Goal: Task Accomplishment & Management: Use online tool/utility

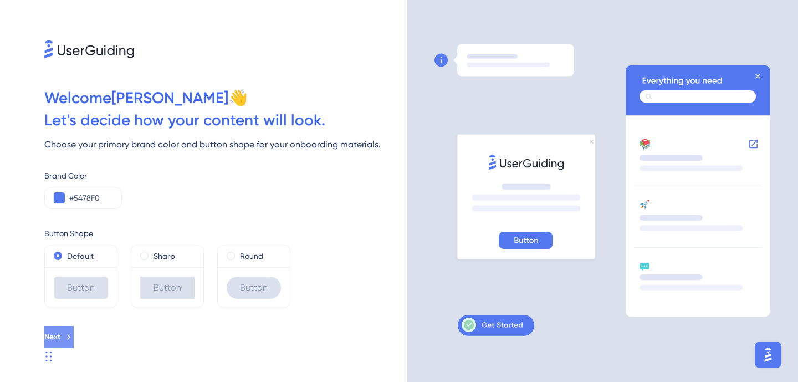
click at [74, 333] on icon at bounding box center [69, 337] width 10 height 10
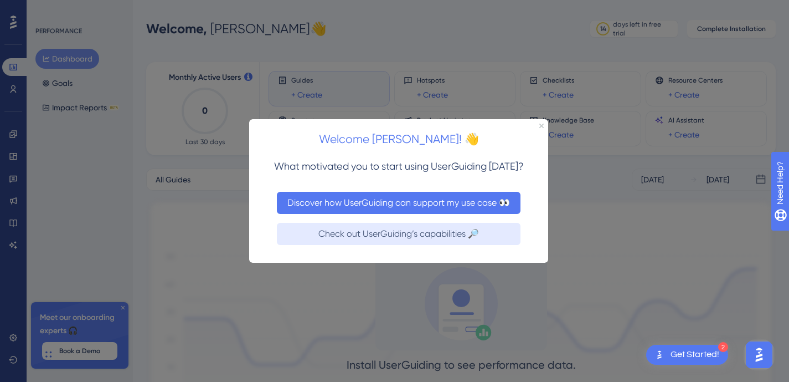
drag, startPoint x: 453, startPoint y: 205, endPoint x: 726, endPoint y: 327, distance: 298.5
click at [453, 205] on button "Discover how UserGuiding can support my use case 👀" at bounding box center [399, 202] width 244 height 22
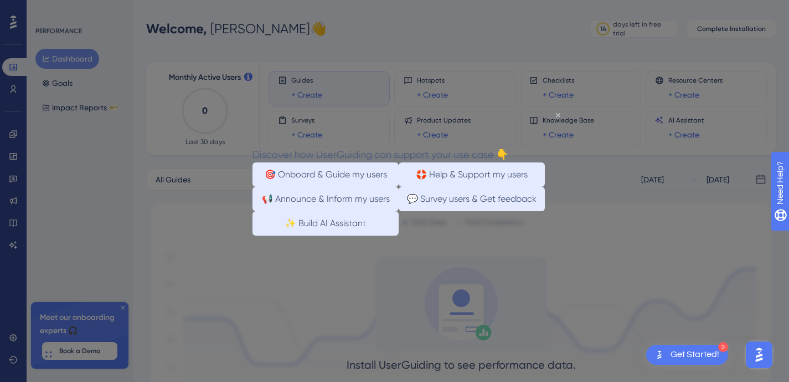
drag, startPoint x: 558, startPoint y: 114, endPoint x: 889, endPoint y: 243, distance: 355.5
click at [558, 114] on icon "Close Preview" at bounding box center [558, 114] width 4 height 4
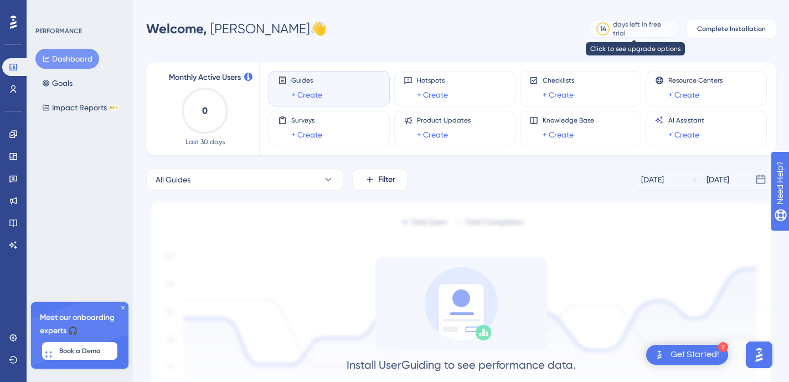
click at [657, 25] on div "days left in free trial" at bounding box center [643, 29] width 61 height 18
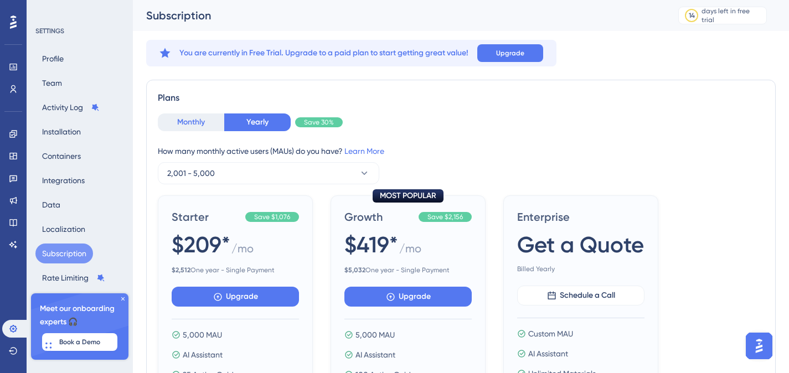
click at [195, 120] on button "Monthly" at bounding box center [191, 123] width 66 height 18
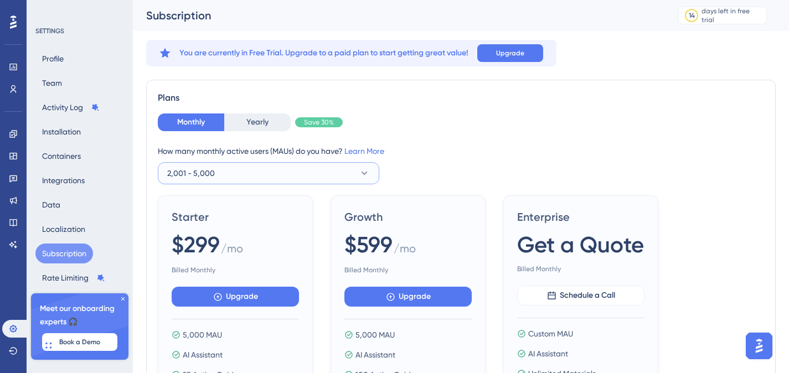
click at [289, 169] on button "2,001 - 5,000" at bounding box center [269, 173] width 222 height 22
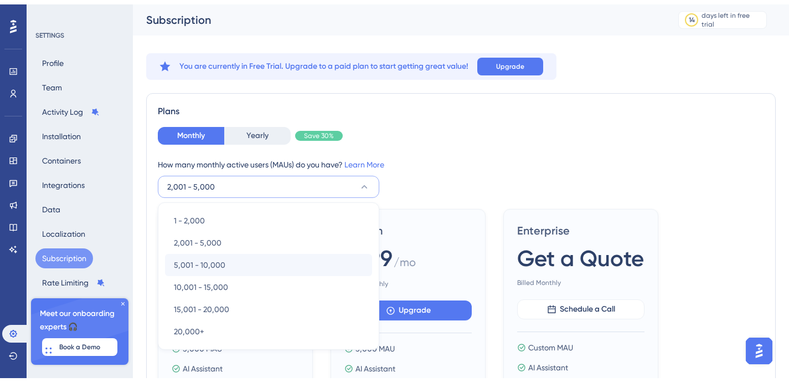
scroll to position [76, 0]
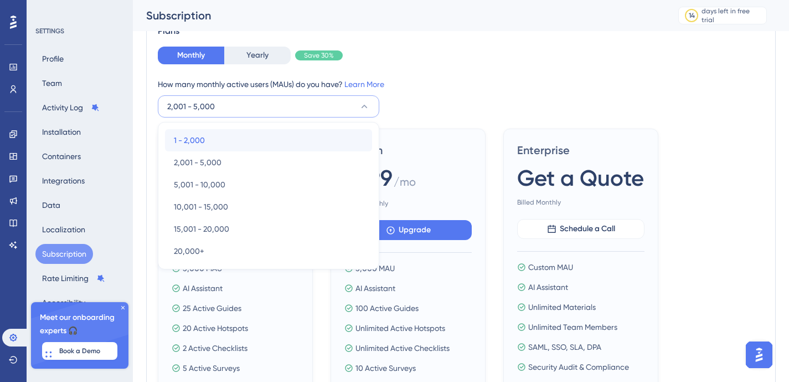
click at [220, 137] on div "1 - 2,000 1 - 2,000" at bounding box center [268, 140] width 189 height 22
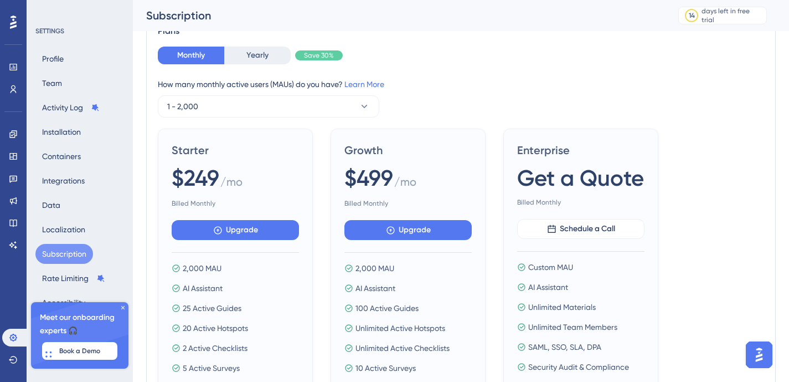
scroll to position [74, 0]
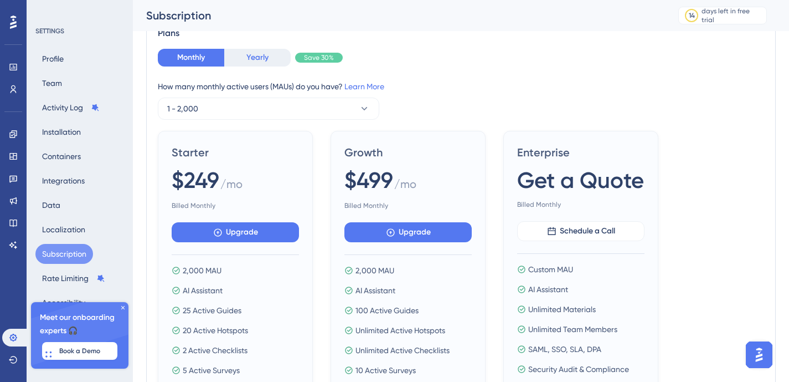
drag, startPoint x: 259, startPoint y: 61, endPoint x: 284, endPoint y: 70, distance: 25.9
click at [259, 61] on button "Yearly" at bounding box center [257, 58] width 66 height 18
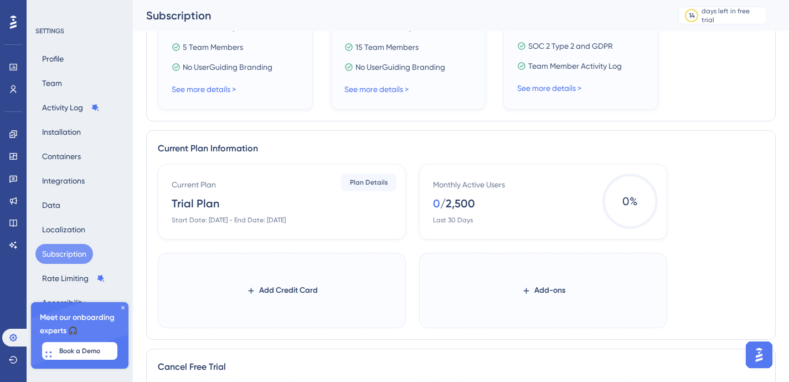
scroll to position [311, 0]
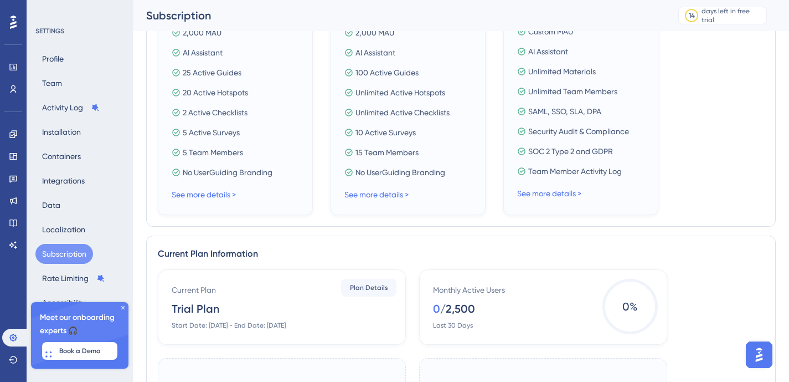
click at [122, 308] on icon at bounding box center [123, 307] width 7 height 7
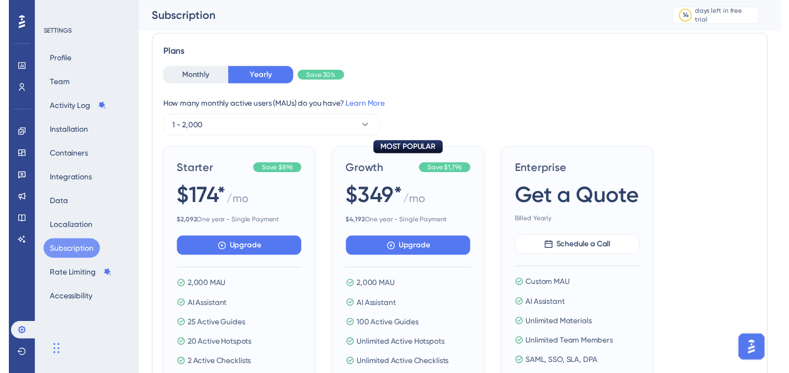
scroll to position [0, 0]
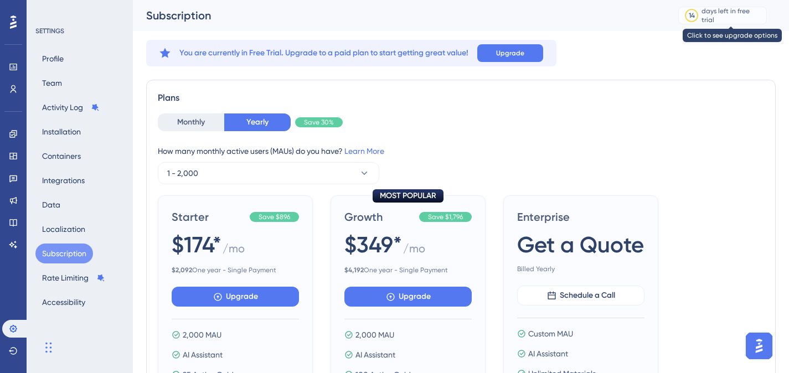
click at [738, 14] on div "days left in free trial" at bounding box center [732, 16] width 61 height 18
drag, startPoint x: 723, startPoint y: 13, endPoint x: 700, endPoint y: 22, distance: 24.2
click at [723, 13] on div "days left in free trial" at bounding box center [732, 16] width 61 height 18
click at [695, 18] on div "14" at bounding box center [692, 15] width 6 height 9
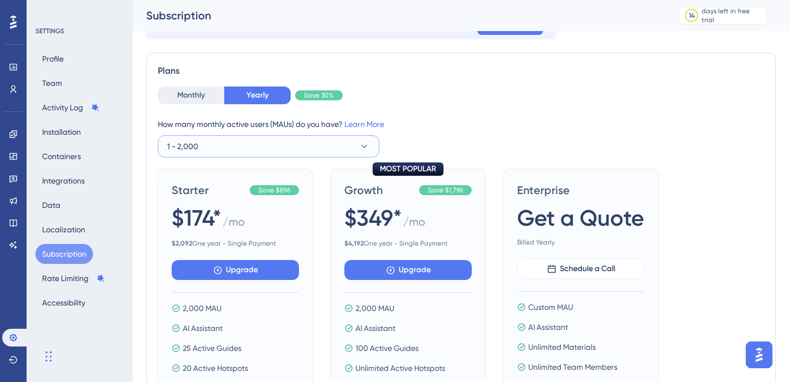
click at [201, 141] on button "1 - 2,000" at bounding box center [269, 146] width 222 height 22
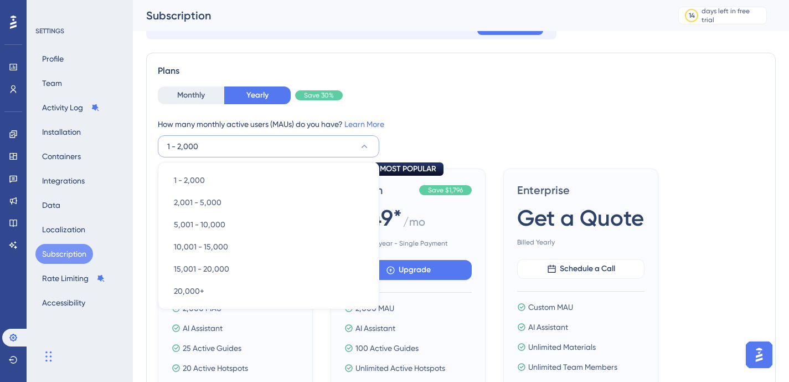
scroll to position [80, 0]
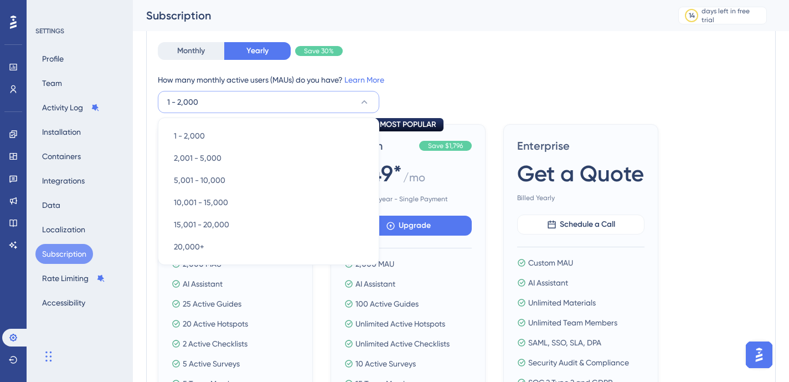
click at [314, 53] on span "Save 30%" at bounding box center [319, 51] width 30 height 9
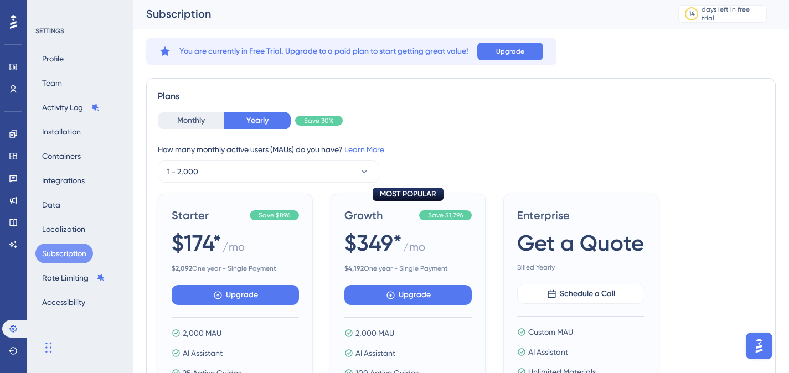
scroll to position [0, 0]
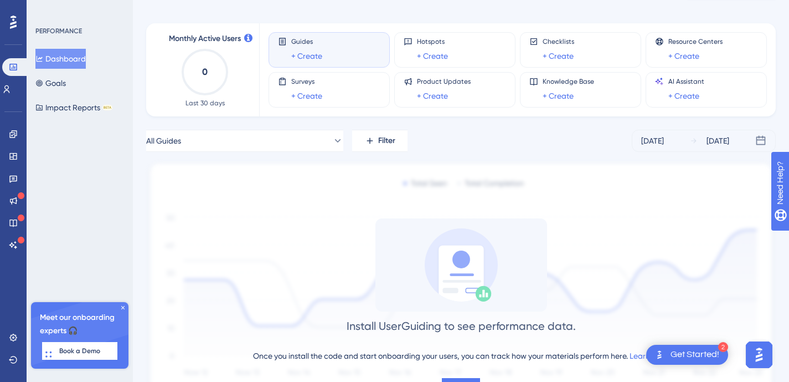
scroll to position [2, 0]
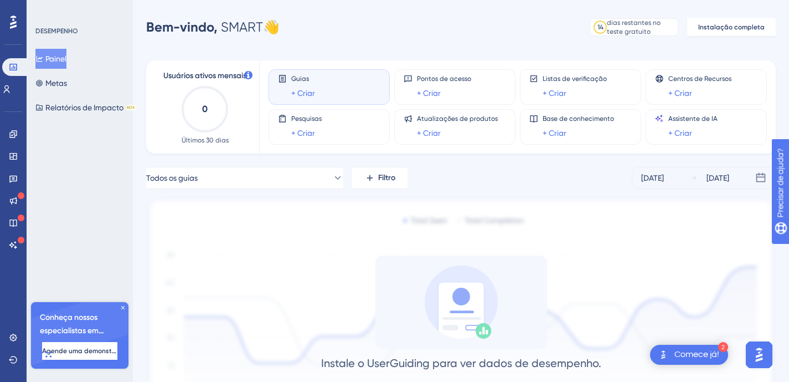
click at [684, 356] on font "Comece já!" at bounding box center [697, 354] width 45 height 9
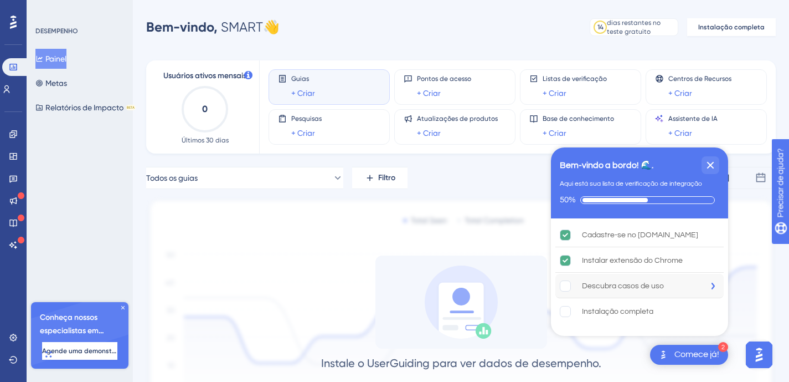
click at [628, 284] on font "Descubra casos de uso" at bounding box center [623, 286] width 82 height 8
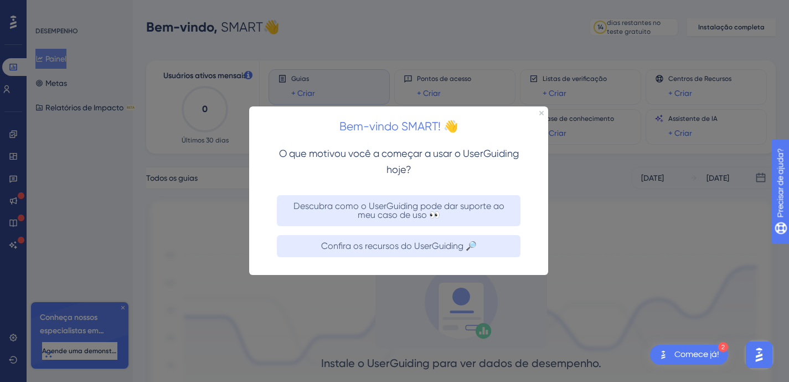
scroll to position [0, 0]
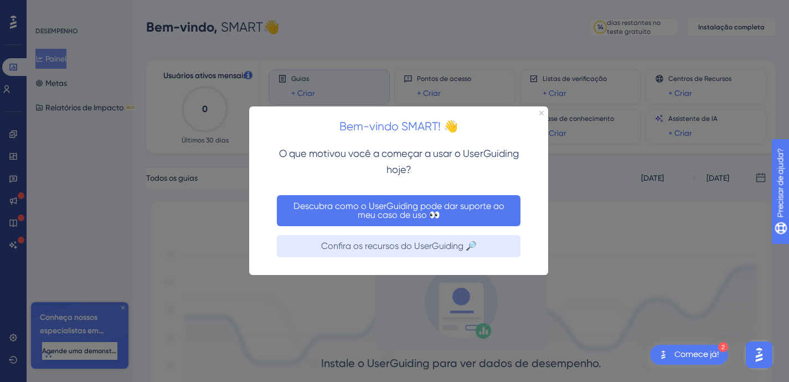
click at [464, 209] on font "Descubra como o UserGuiding pode dar suporte ao meu caso de uso 👀" at bounding box center [400, 210] width 213 height 19
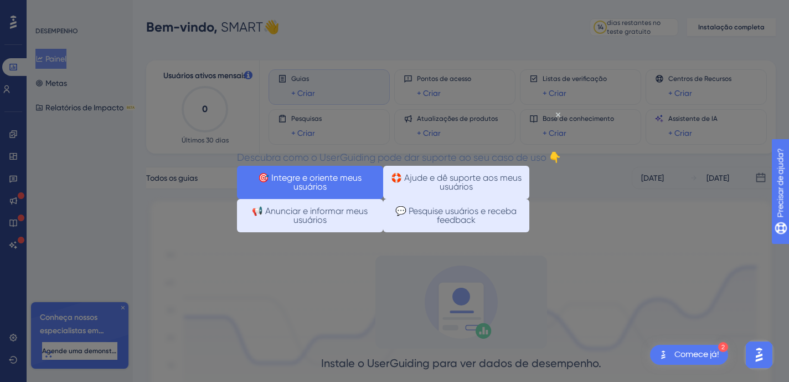
click at [365, 191] on font "🎯 Integre e oriente meus usuários" at bounding box center [310, 182] width 131 height 18
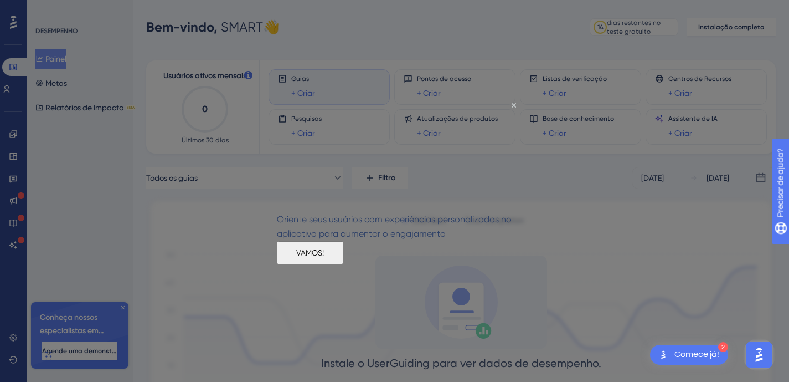
drag, startPoint x: 406, startPoint y: 260, endPoint x: 701, endPoint y: 359, distance: 311.1
click at [324, 256] on font "VAMOS!" at bounding box center [310, 252] width 28 height 9
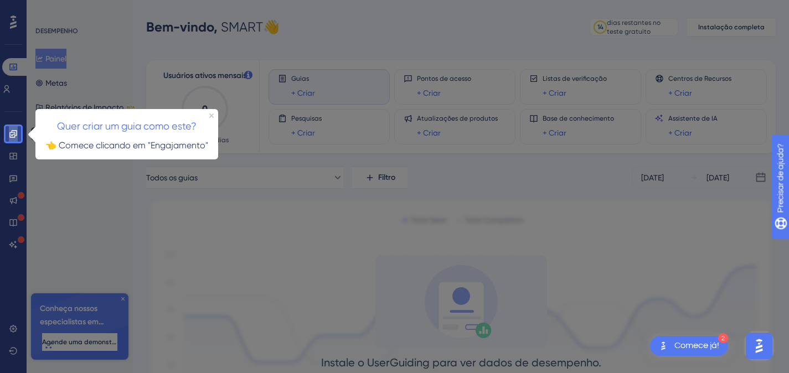
click at [12, 133] on icon at bounding box center [13, 134] width 9 height 9
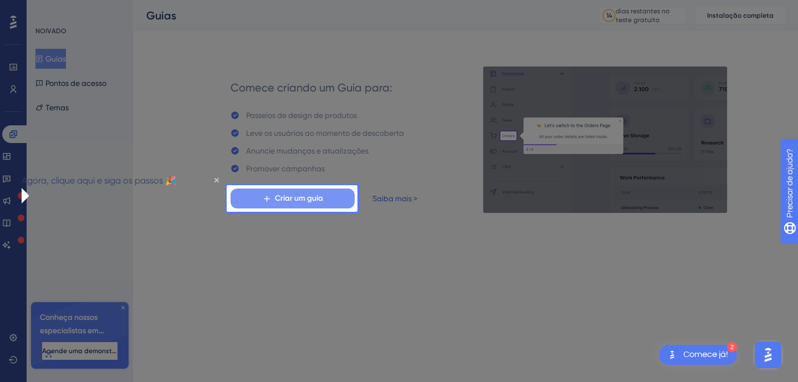
click at [286, 200] on font "Criar um guia" at bounding box center [299, 197] width 48 height 9
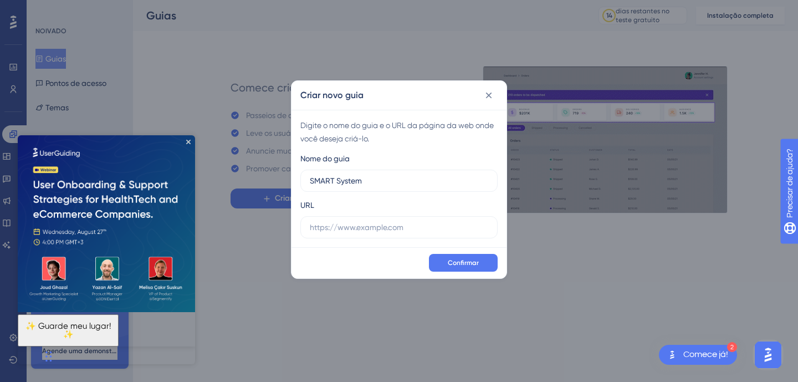
type input "SMART System"
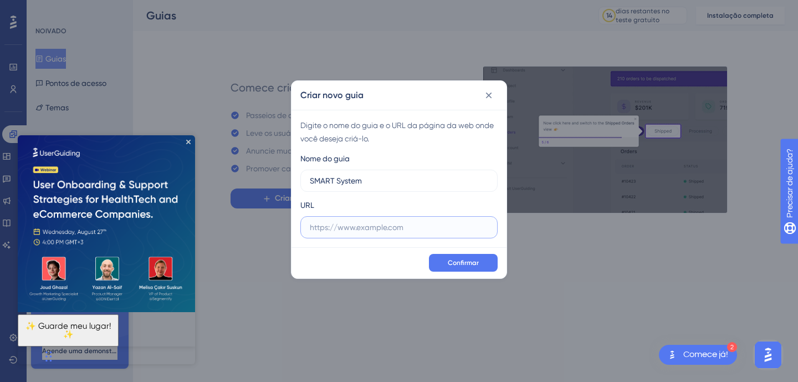
click at [342, 222] on input "text" at bounding box center [399, 227] width 178 height 12
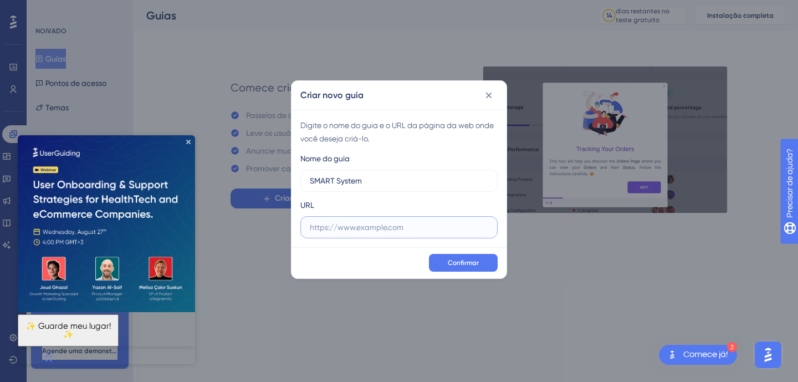
paste input "https://smartacesso.com/login/index.php"
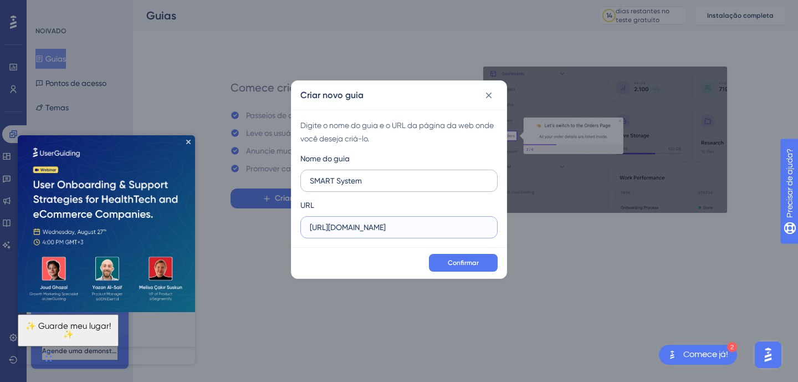
type input "https://smartacesso.com/login/index.php"
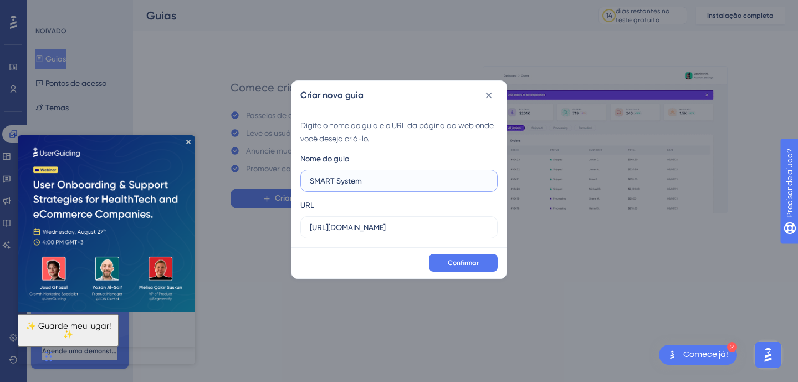
drag, startPoint x: 386, startPoint y: 178, endPoint x: 341, endPoint y: 177, distance: 44.3
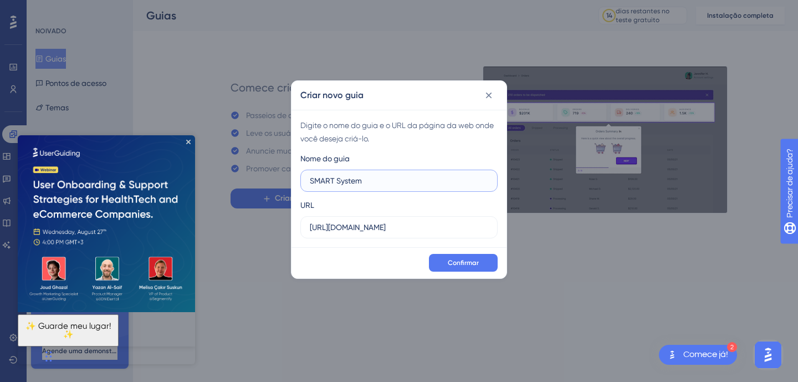
click at [363, 178] on input "SMART System" at bounding box center [399, 180] width 178 height 12
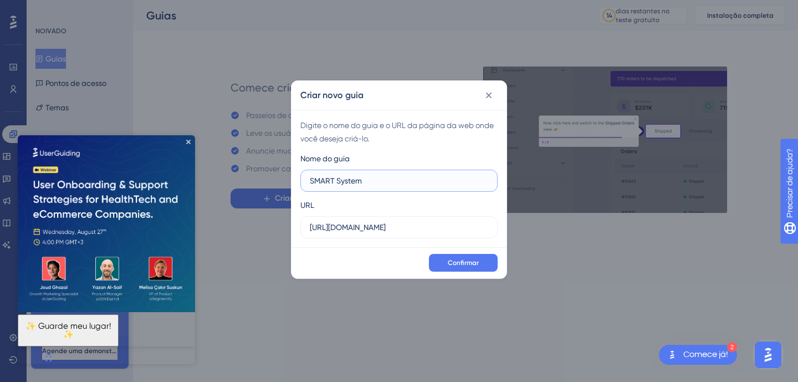
click at [310, 178] on input "SMART System" at bounding box center [399, 180] width 178 height 12
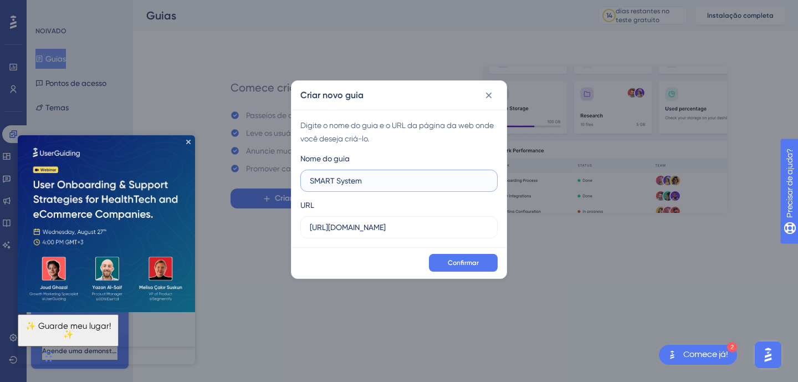
click at [369, 182] on input "SMART System" at bounding box center [399, 180] width 178 height 12
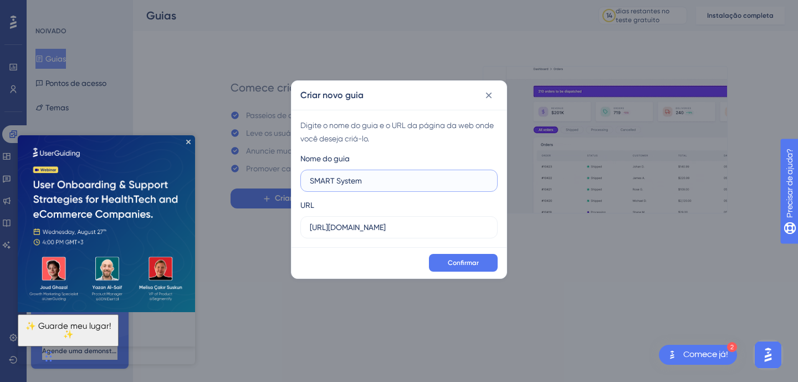
click at [369, 182] on input "SMART System" at bounding box center [399, 180] width 178 height 12
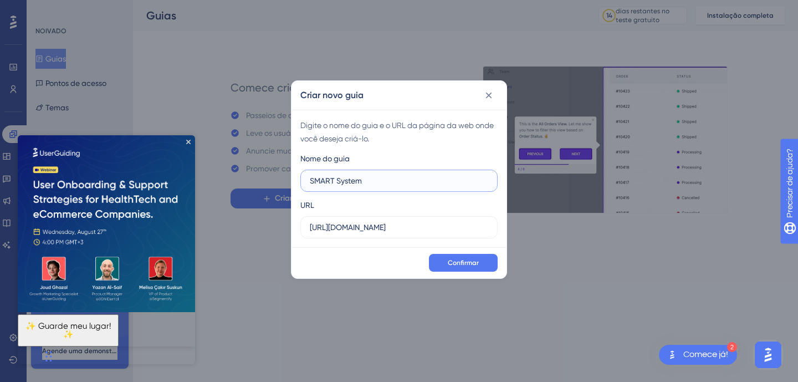
click at [369, 182] on input "SMART System" at bounding box center [399, 180] width 178 height 12
type input "B"
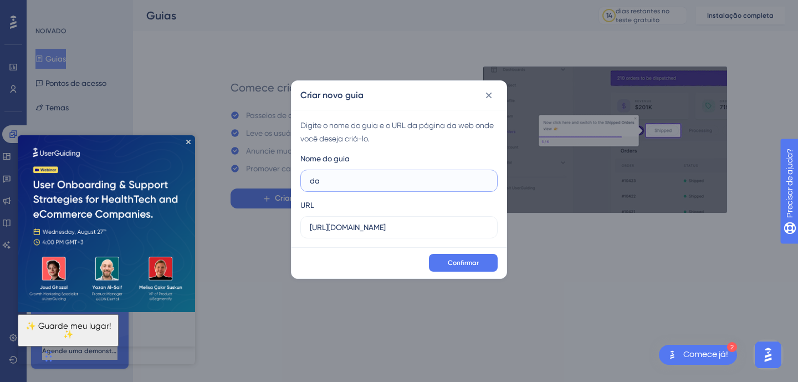
type input "d"
type input "Dashboard"
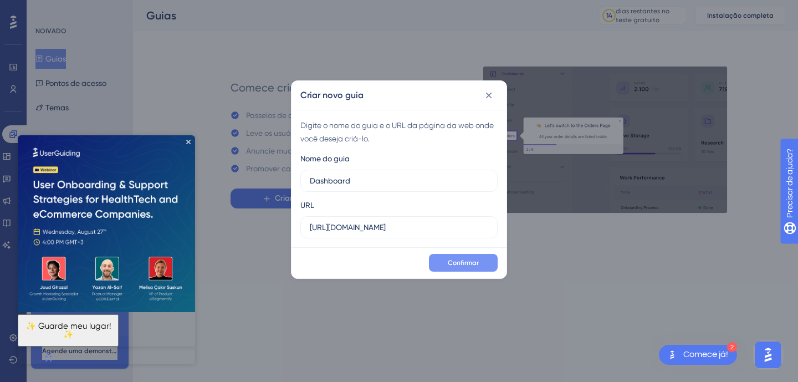
click at [460, 261] on font "Confirmar" at bounding box center [463, 263] width 31 height 8
